Goal: Transaction & Acquisition: Purchase product/service

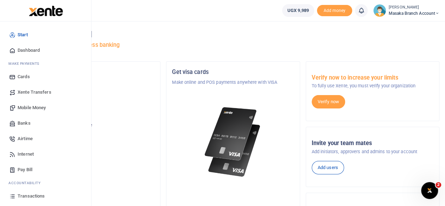
click at [38, 108] on span "Mobile Money" at bounding box center [32, 107] width 28 height 7
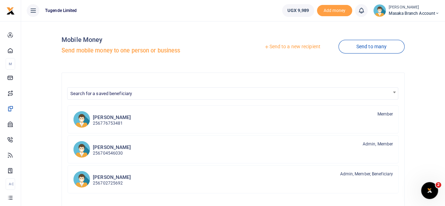
click at [274, 47] on link "Send to a new recipient" at bounding box center [292, 46] width 92 height 13
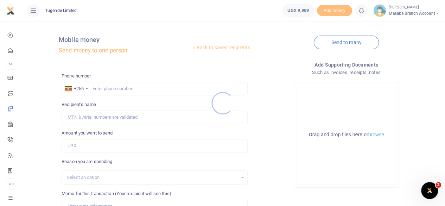
click at [143, 86] on div at bounding box center [222, 103] width 445 height 206
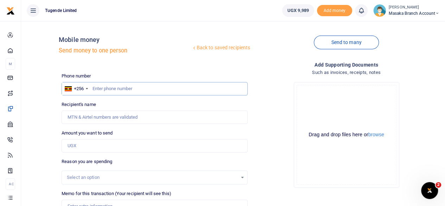
click at [141, 89] on input "text" at bounding box center [155, 88] width 186 height 13
type input "747943008"
type input "Joy Namutosi"
type input "747943008"
